Goal: Information Seeking & Learning: Learn about a topic

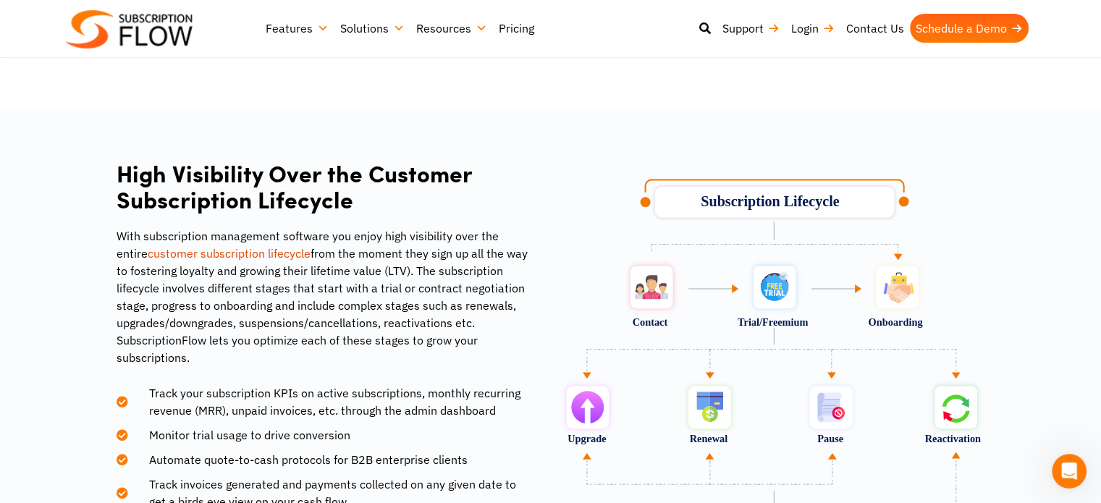
scroll to position [1882, 0]
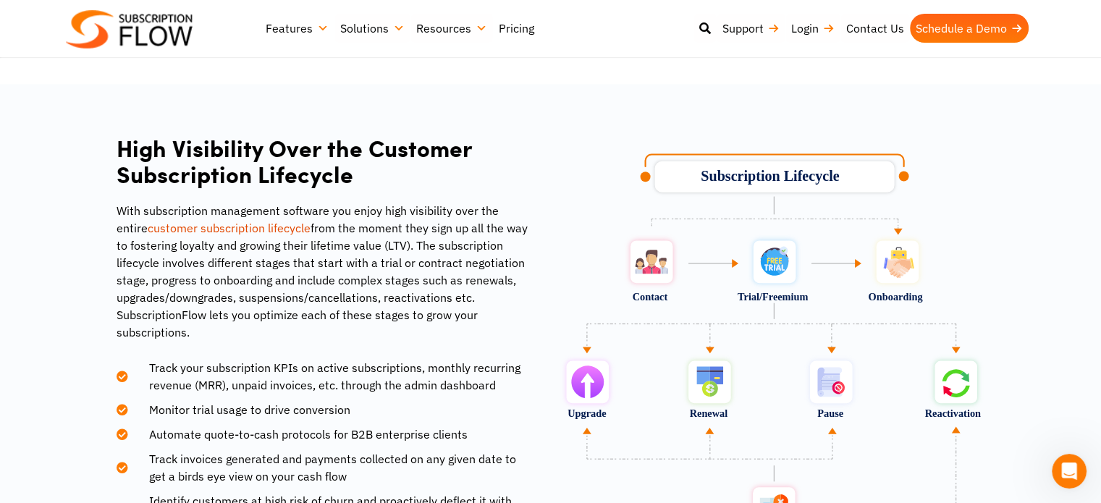
click at [503, 30] on link "Pricing" at bounding box center [516, 28] width 47 height 29
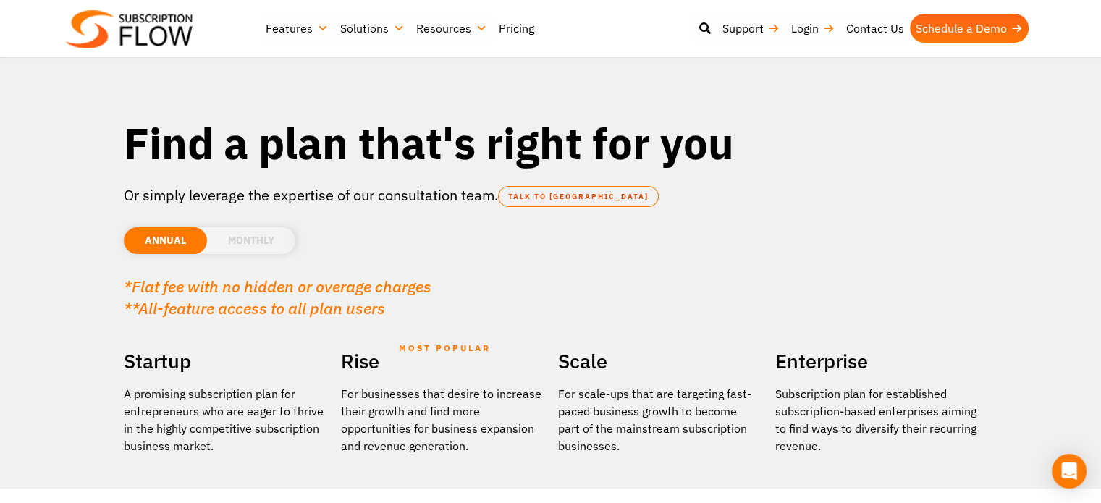
click at [279, 248] on li "MONTHLY" at bounding box center [251, 240] width 88 height 27
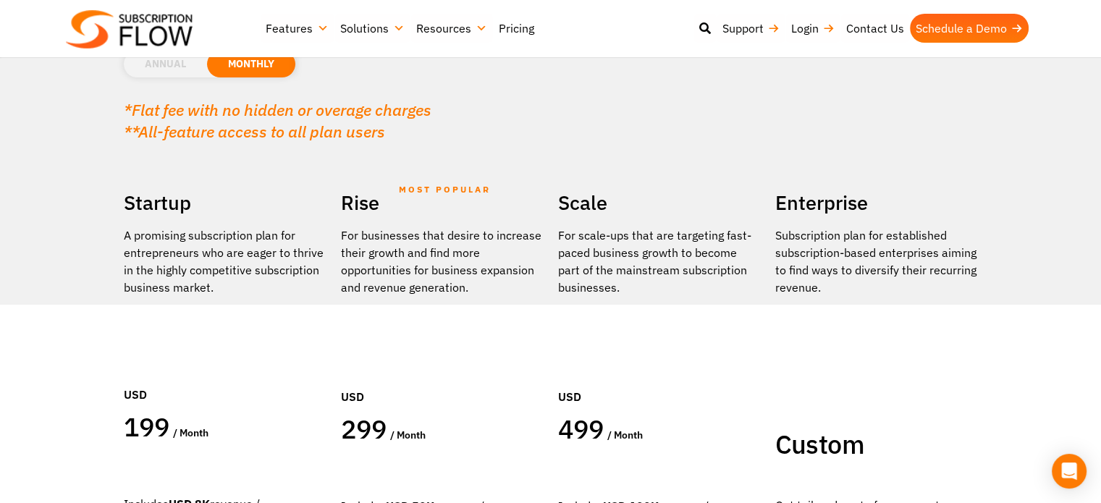
scroll to position [145, 0]
